Goal: Book appointment/travel/reservation

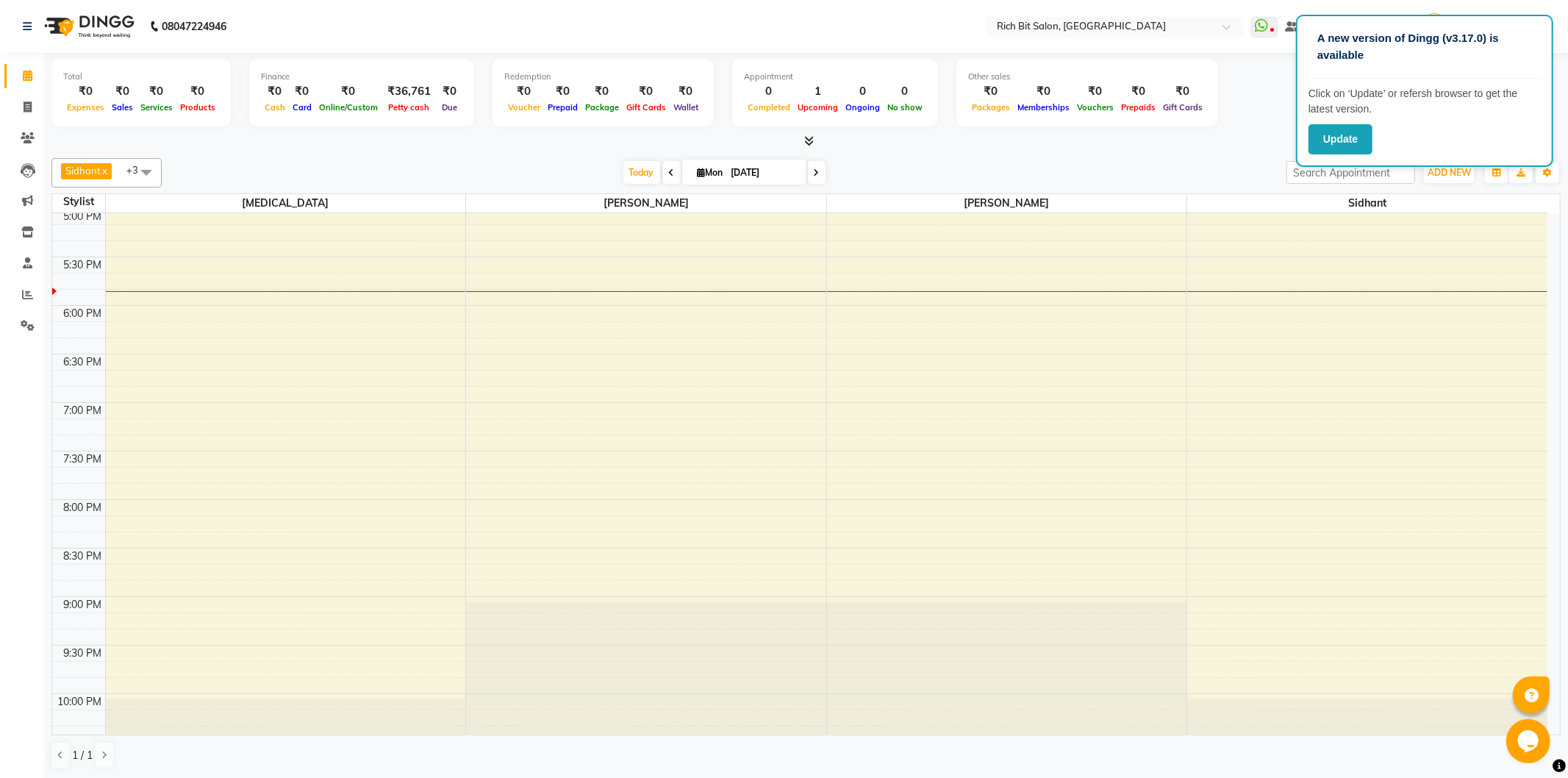
click at [1253, 297] on div "9:00 AM 9:30 AM 10:00 AM 10:30 AM 11:00 AM 11:30 AM 12:00 PM 12:30 PM 1:00 PM 1…" at bounding box center [800, 111] width 1495 height 1359
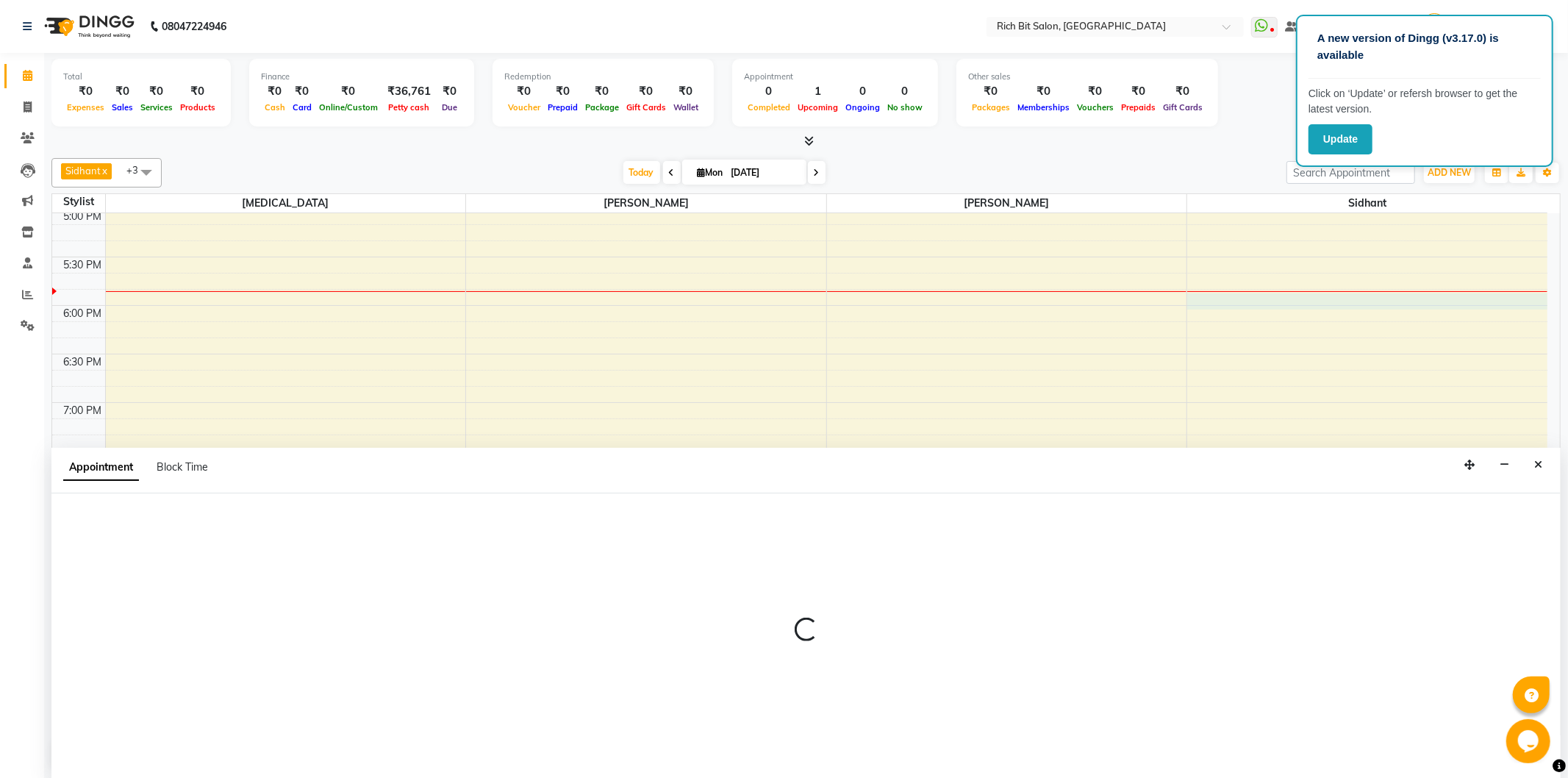
select select "30544"
select select "1065"
select select "tentative"
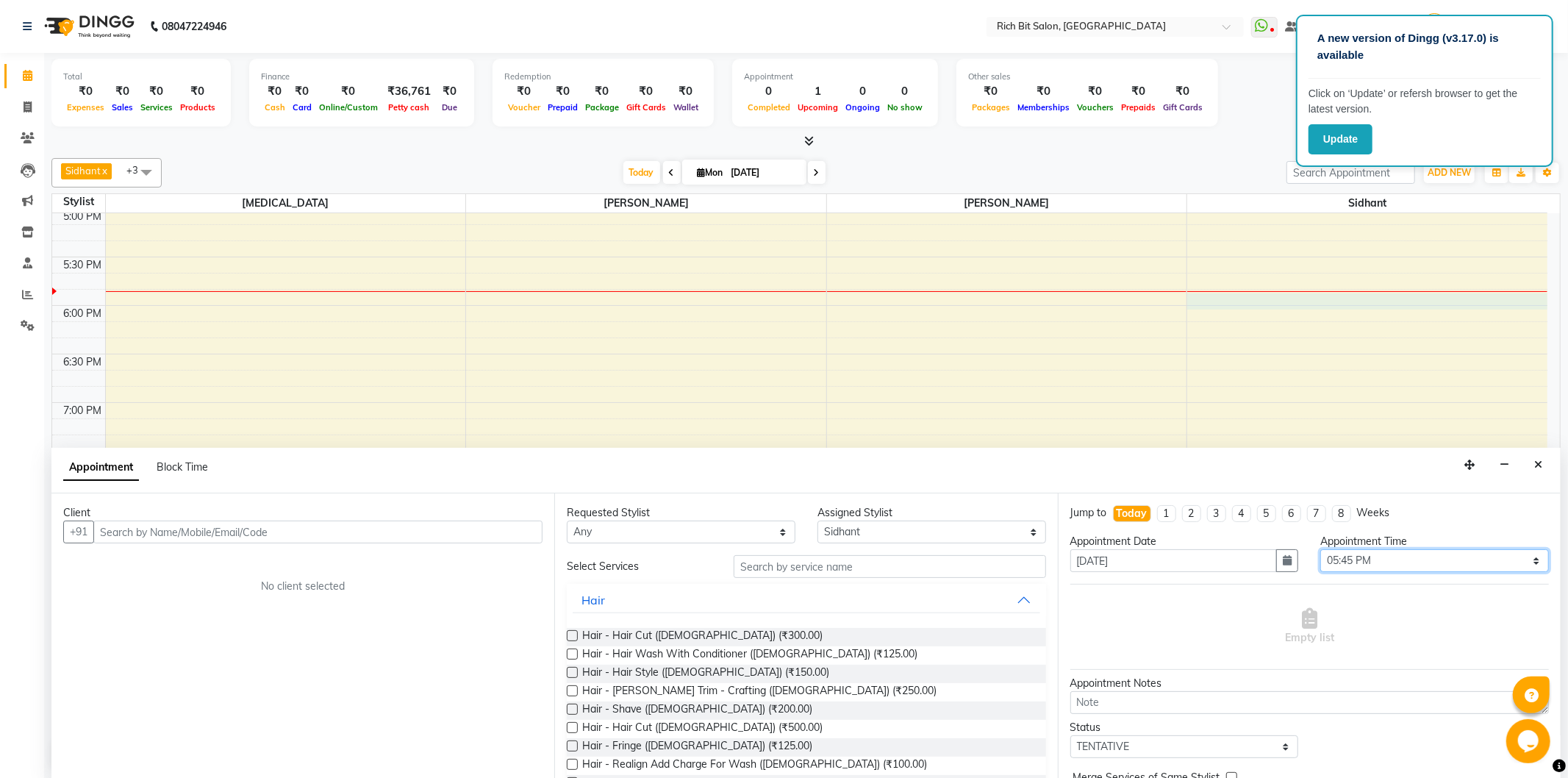
click at [1445, 563] on select "Select 10:00 AM 10:15 AM 10:30 AM 10:45 AM 11:00 AM 11:15 AM 11:30 AM 11:45 AM …" at bounding box center [1435, 560] width 229 height 23
select select "1110"
click at [1320, 549] on select "Select 10:00 AM 10:15 AM 10:30 AM 10:45 AM 11:00 AM 11:15 AM 11:30 AM 11:45 AM …" at bounding box center [1435, 560] width 229 height 23
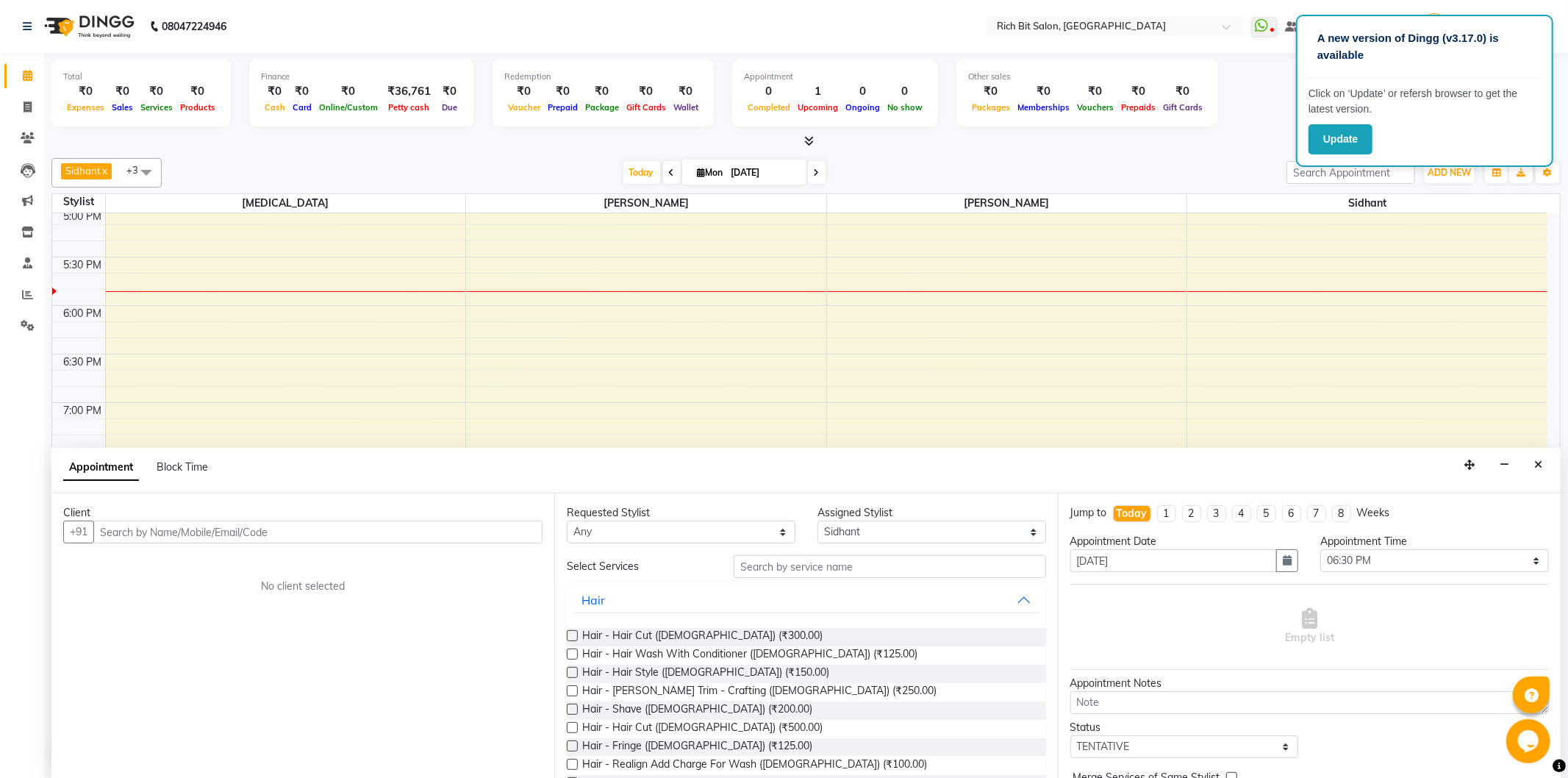
click at [566, 732] on div "Requested Stylist Any [PERSON_NAME] [MEDICAL_DATA] [PERSON_NAME] [PERSON_NAME] …" at bounding box center [806, 637] width 503 height 286
click at [571, 727] on label at bounding box center [573, 728] width 11 height 11
click at [571, 727] on input "checkbox" at bounding box center [572, 729] width 9 height 9
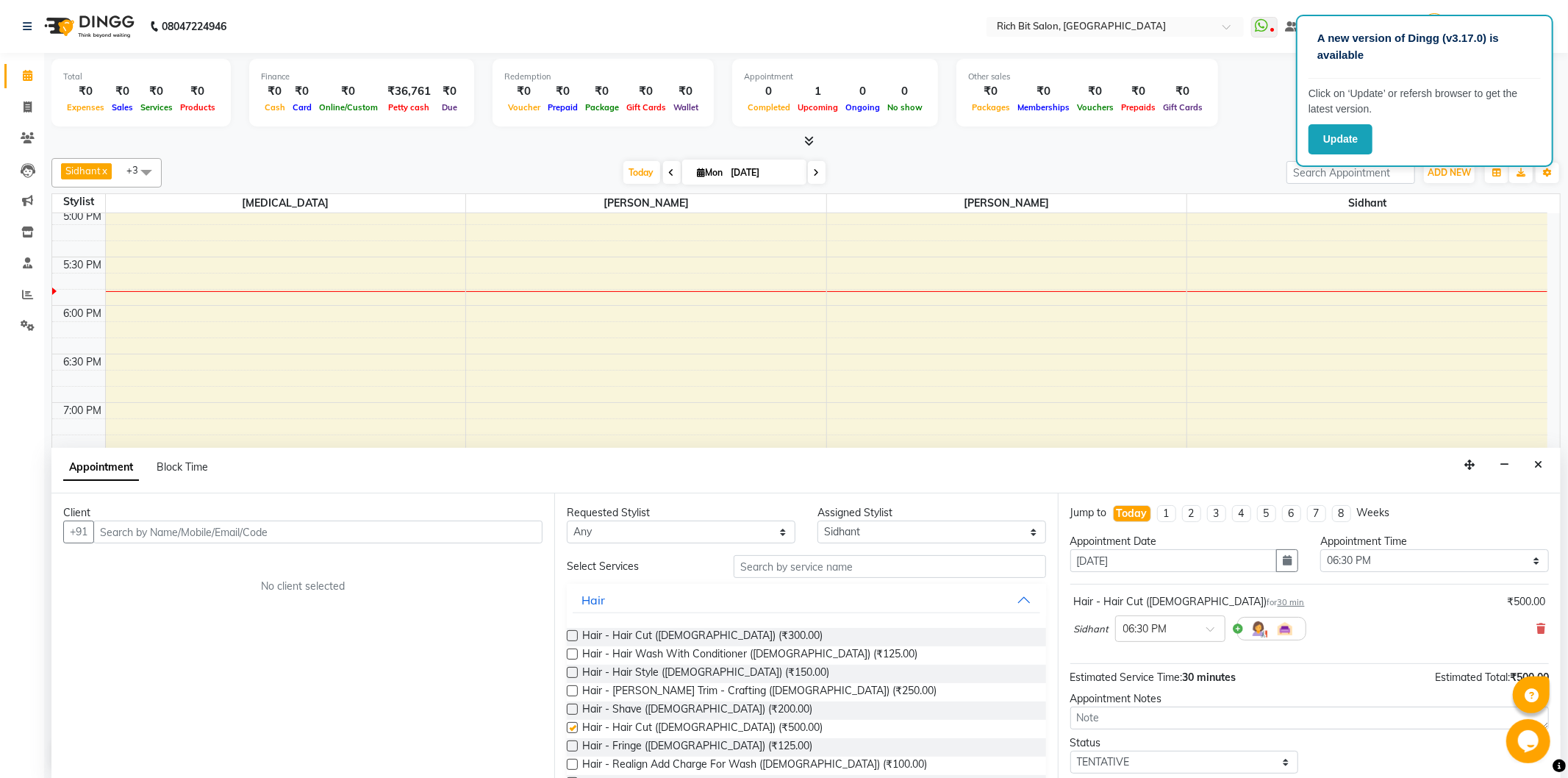
checkbox input "false"
click at [424, 541] on input "text" at bounding box center [318, 532] width 450 height 23
type input "9130060265"
click at [500, 537] on span "Add Client" at bounding box center [512, 532] width 49 height 13
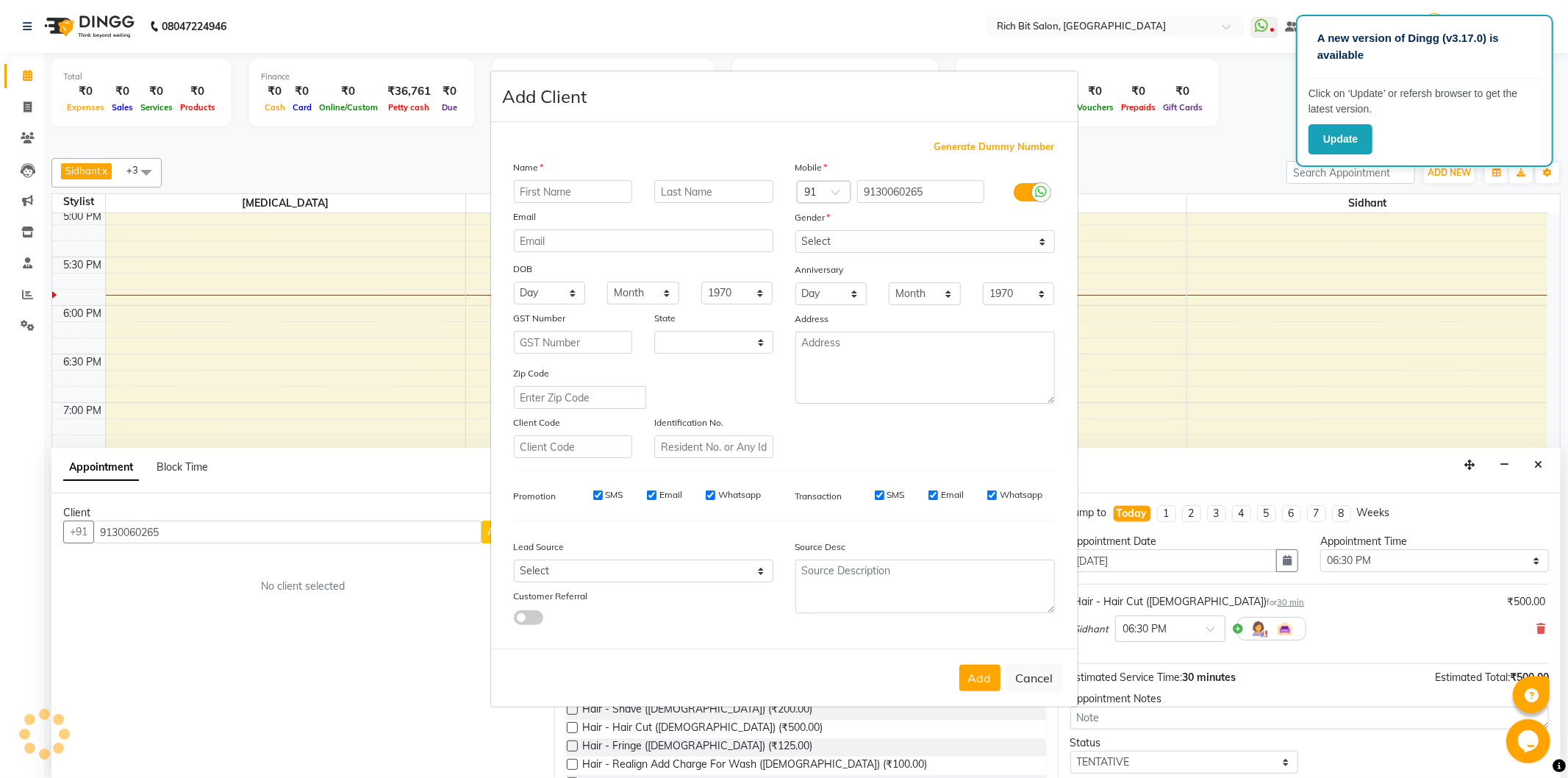
select select "22"
type input "s"
type input "[PERSON_NAME]"
click at [875, 244] on select "Select [DEMOGRAPHIC_DATA] [DEMOGRAPHIC_DATA] Other Prefer Not To Say" at bounding box center [925, 241] width 259 height 23
select select "[DEMOGRAPHIC_DATA]"
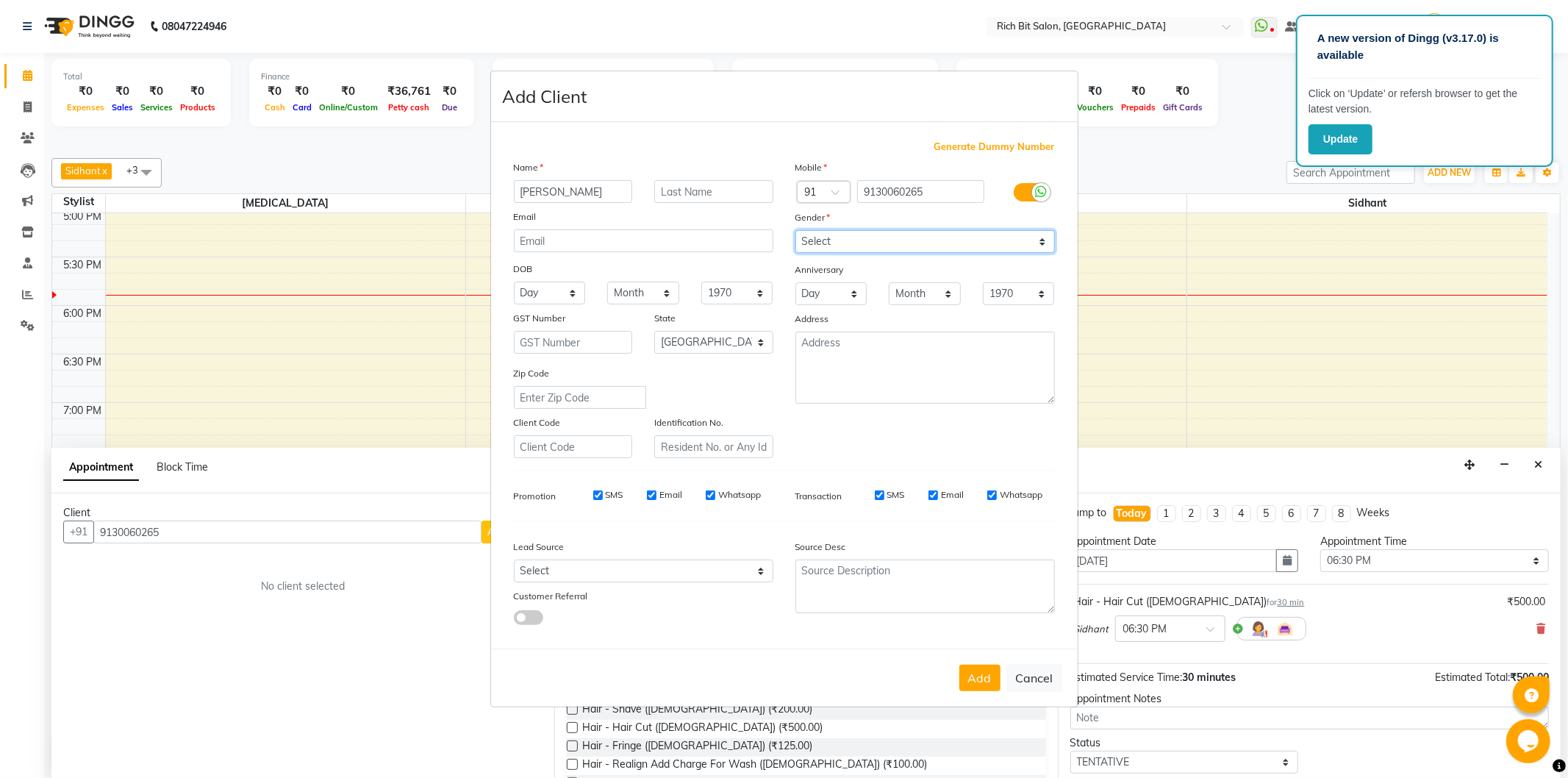
click at [796, 230] on select "Select [DEMOGRAPHIC_DATA] [DEMOGRAPHIC_DATA] Other Prefer Not To Say" at bounding box center [925, 241] width 259 height 23
click at [971, 686] on button "Add" at bounding box center [980, 679] width 41 height 27
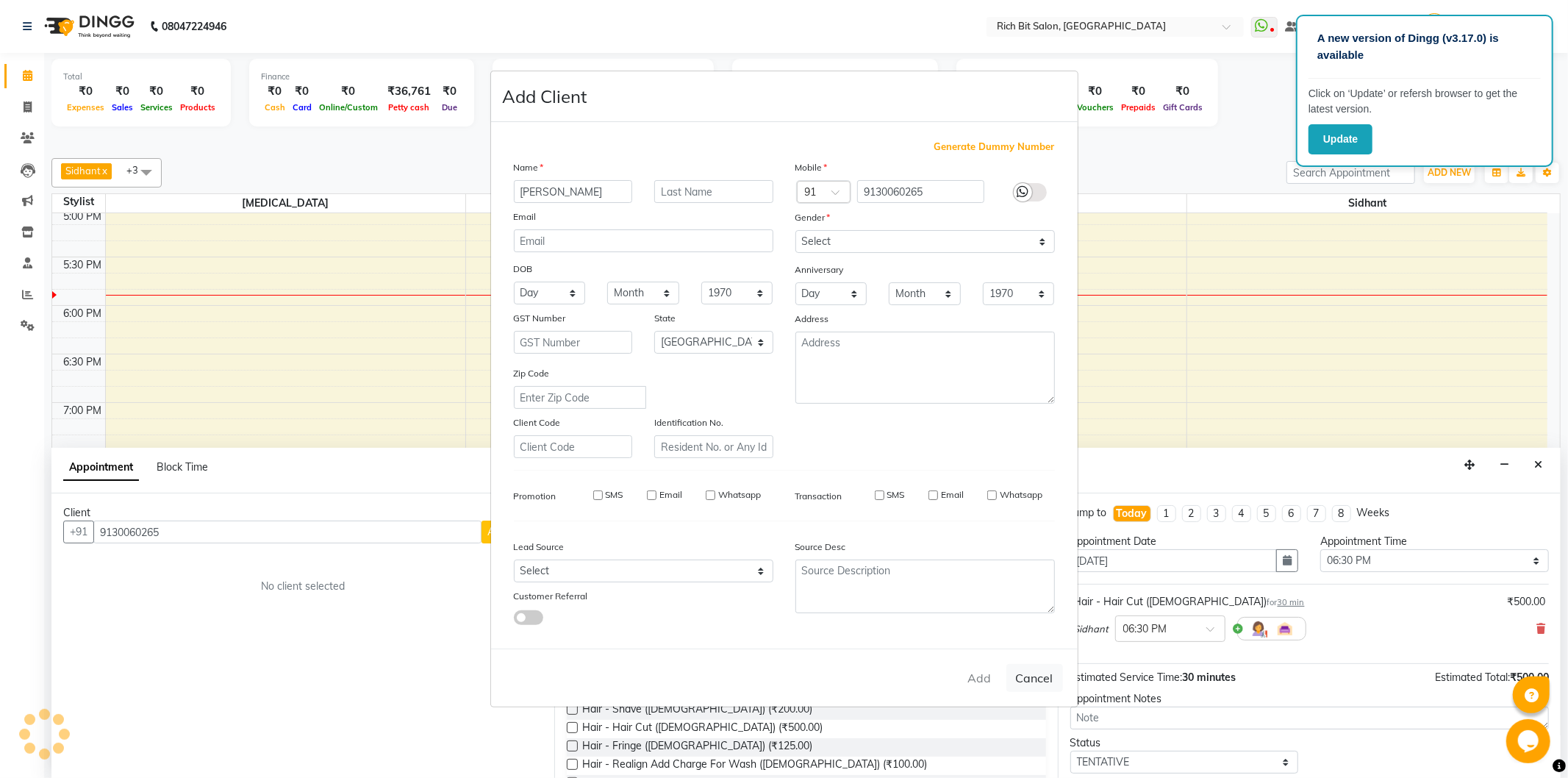
type input "91******65"
select select
select select "null"
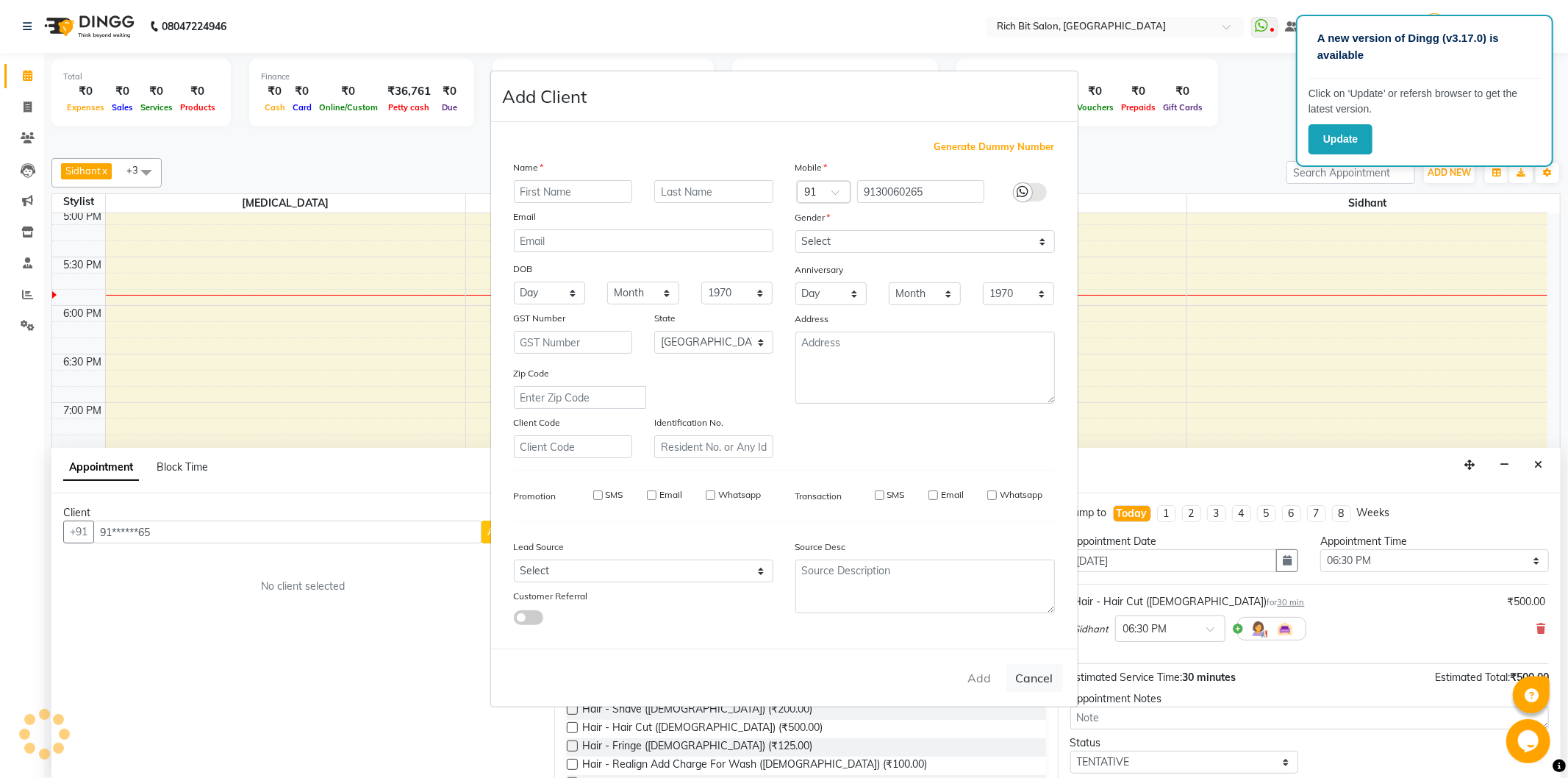
select select
checkbox input "false"
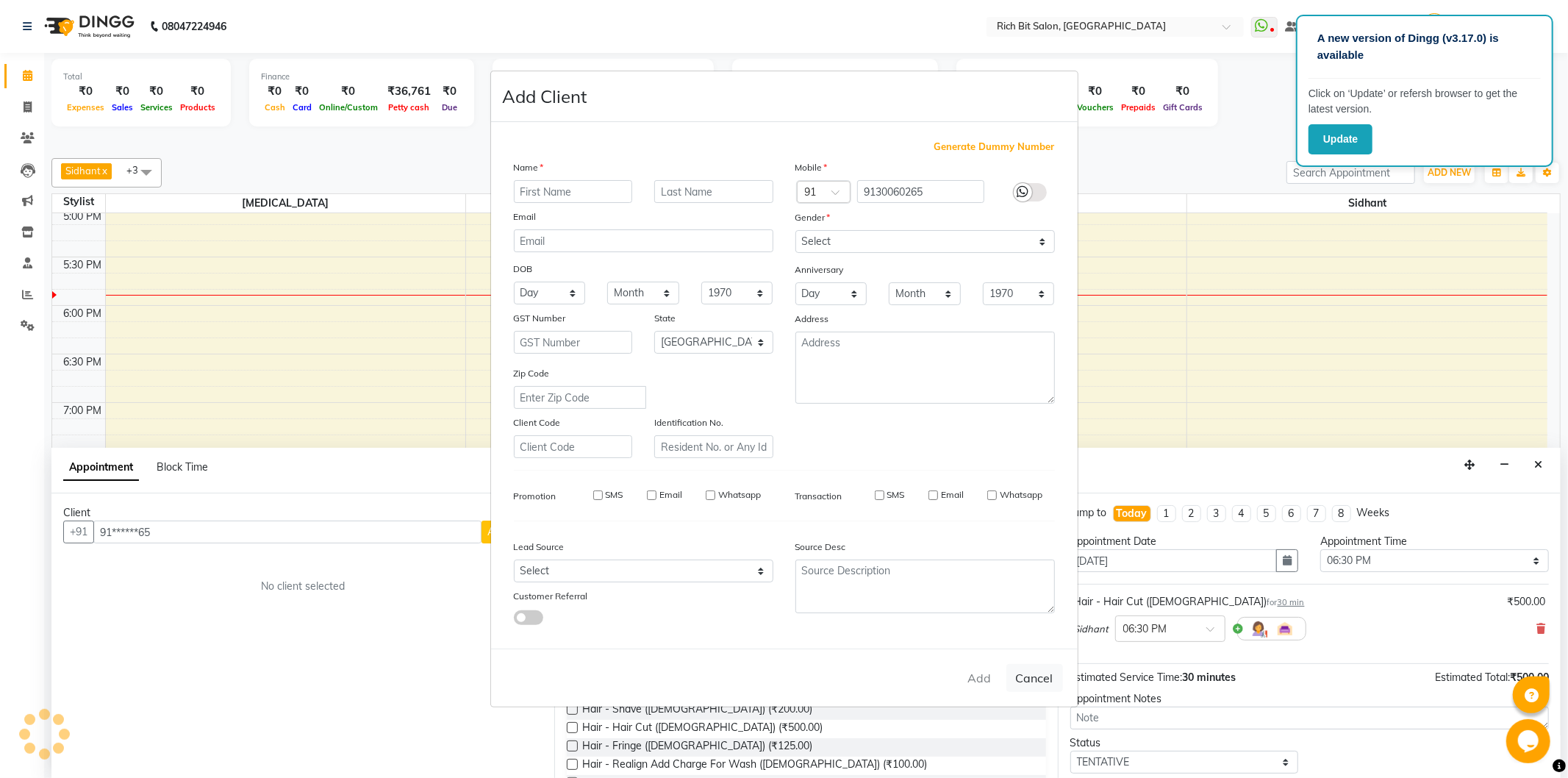
checkbox input "false"
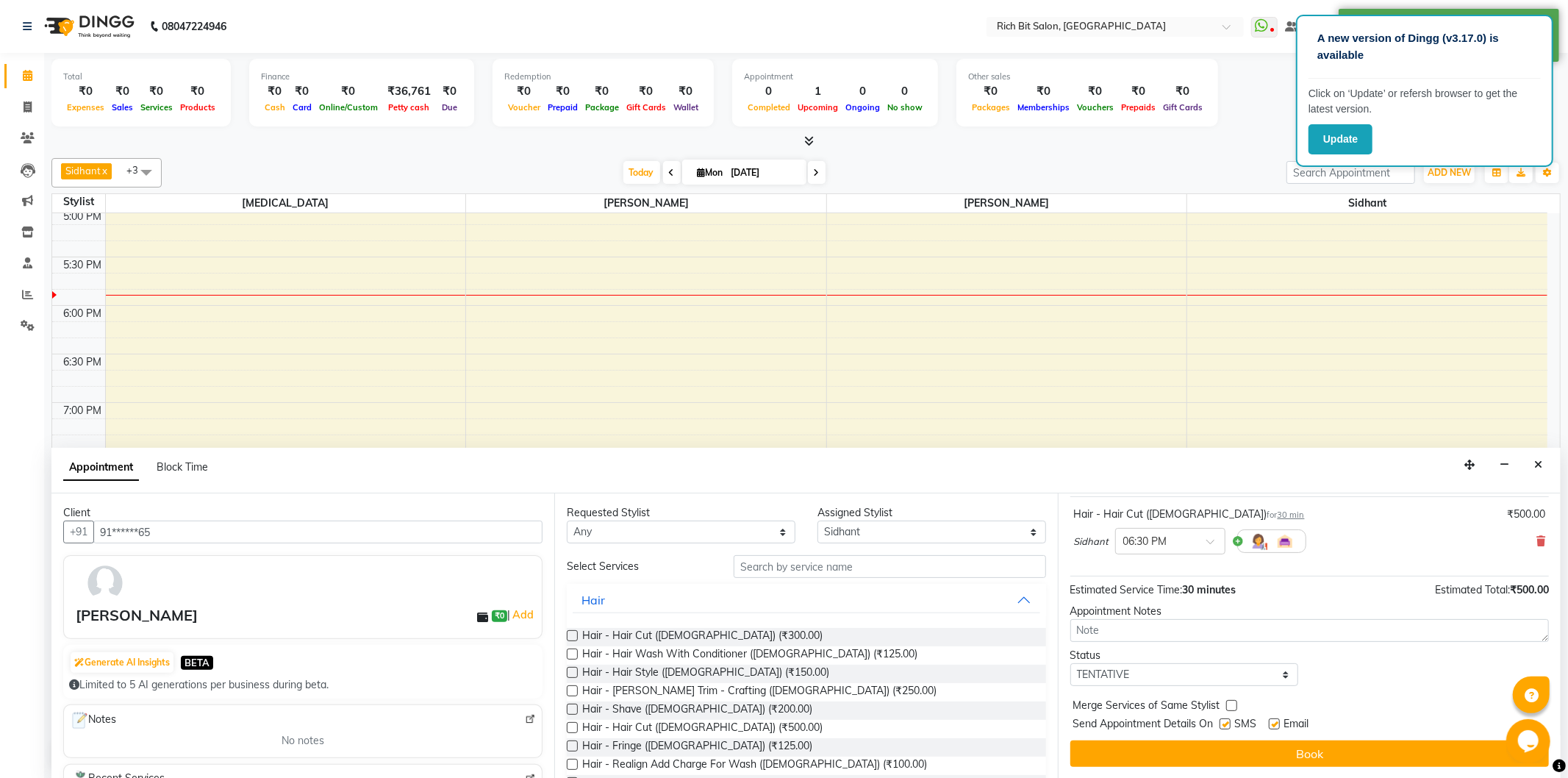
scroll to position [88, 0]
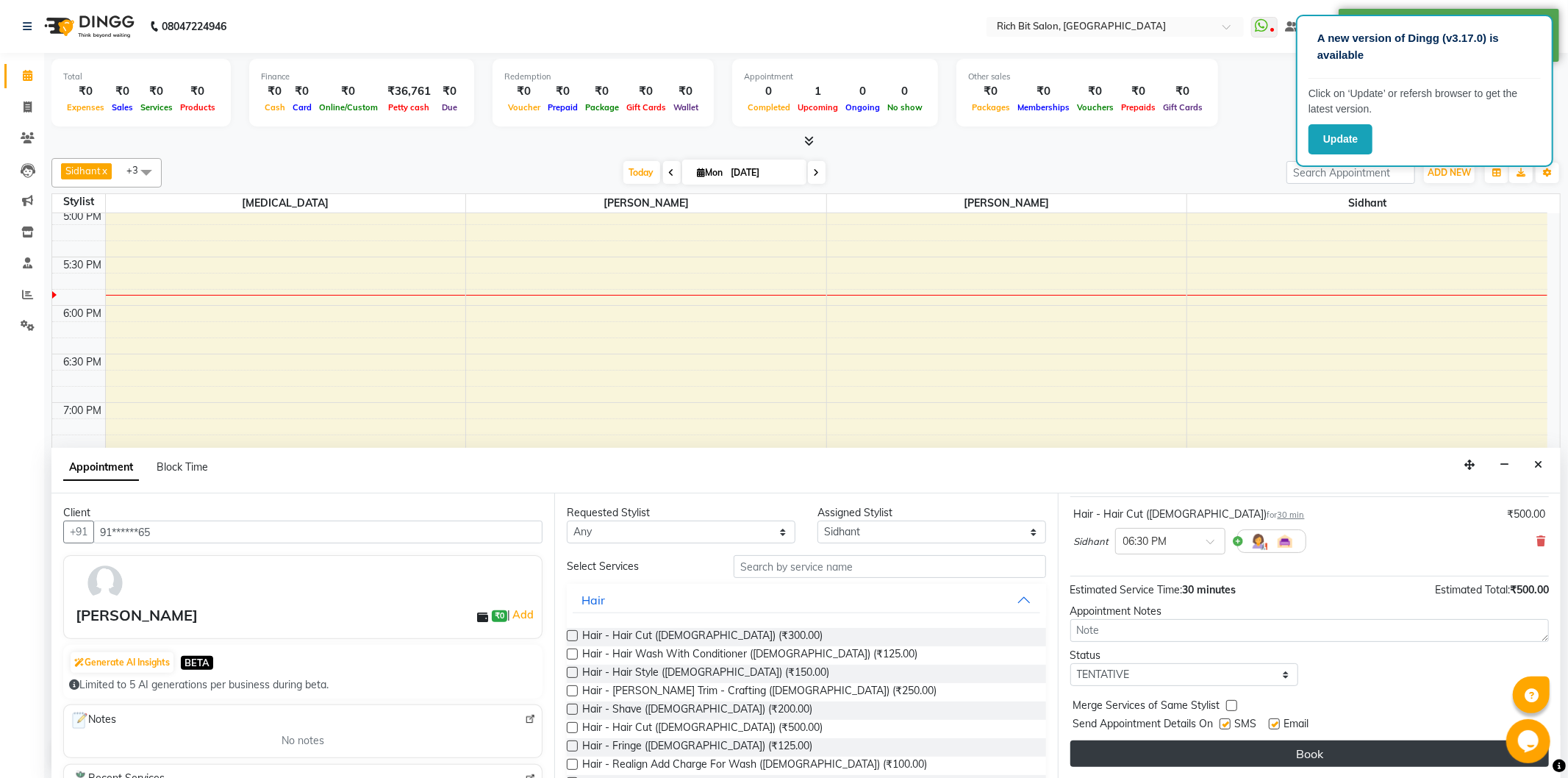
click at [1220, 765] on button "Book" at bounding box center [1309, 754] width 479 height 27
